Goal: Navigation & Orientation: Understand site structure

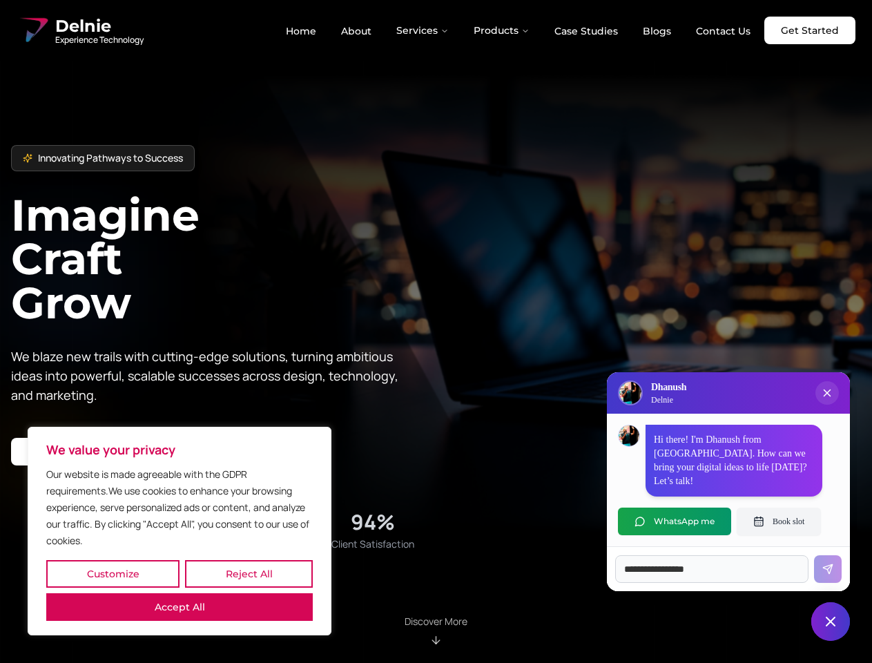
click at [113, 574] on button "Customize" at bounding box center [112, 574] width 133 height 28
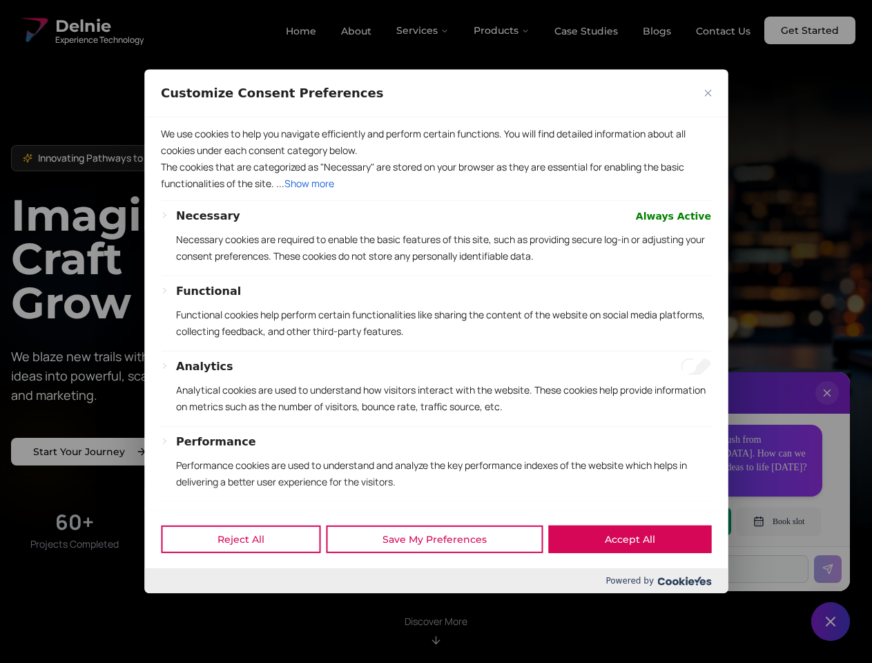
click at [249, 574] on div at bounding box center [436, 331] width 872 height 663
click at [180, 159] on p "We use cookies to help you navigate efficiently and perform certain functions. …" at bounding box center [436, 142] width 550 height 33
click at [436, 331] on div "Functional Functional cookies help perform certain functionalities like sharing…" at bounding box center [443, 317] width 535 height 68
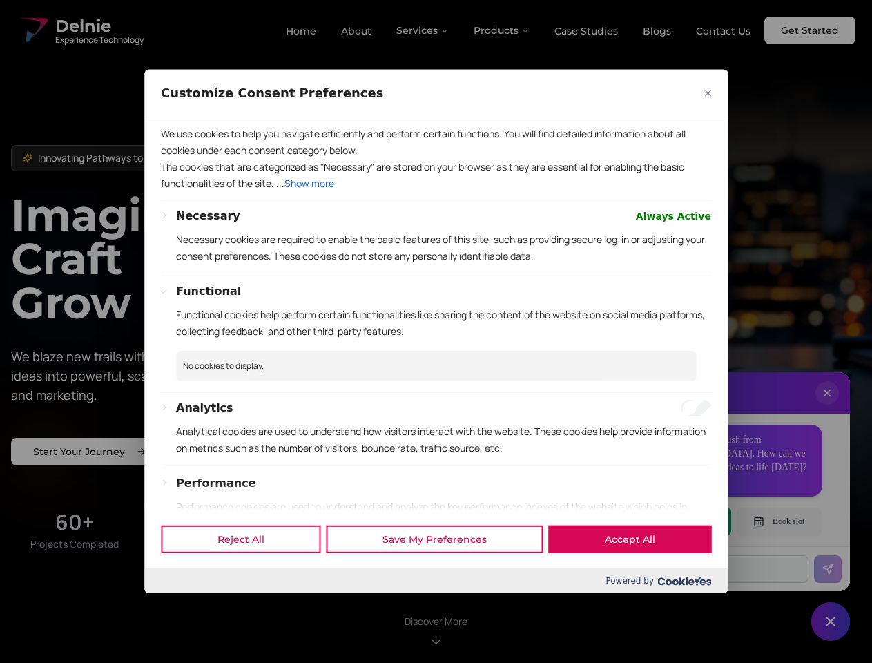
click at [423, 30] on div at bounding box center [436, 331] width 872 height 663
click at [502, 30] on div at bounding box center [436, 331] width 872 height 663
click at [827, 407] on div at bounding box center [436, 331] width 872 height 663
click at [675, 521] on div "Reject All Save My Preferences Accept All" at bounding box center [435, 539] width 583 height 59
click at [779, 521] on div at bounding box center [436, 331] width 872 height 663
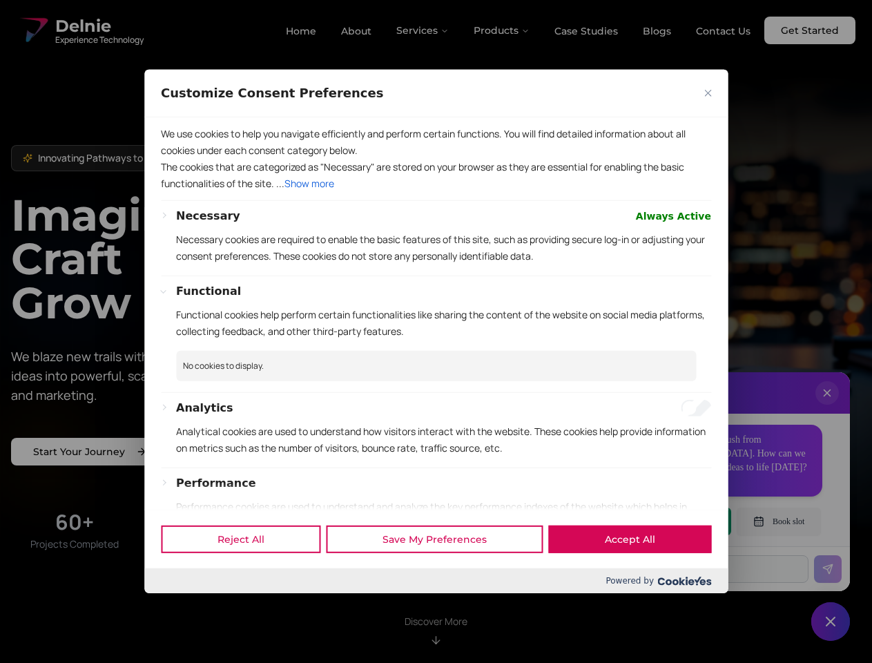
click at [831, 621] on div at bounding box center [436, 331] width 872 height 663
